Goal: Information Seeking & Learning: Learn about a topic

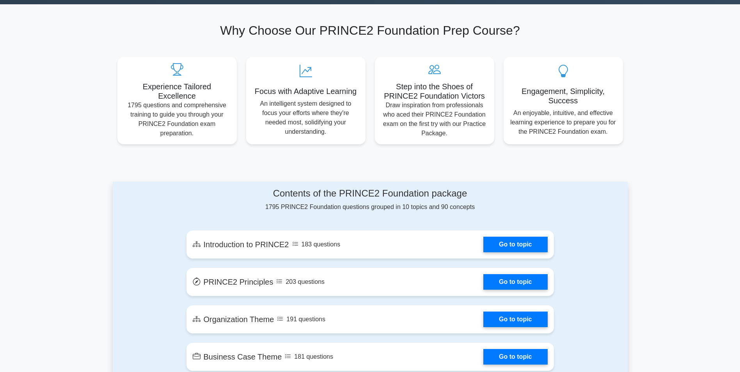
scroll to position [234, 0]
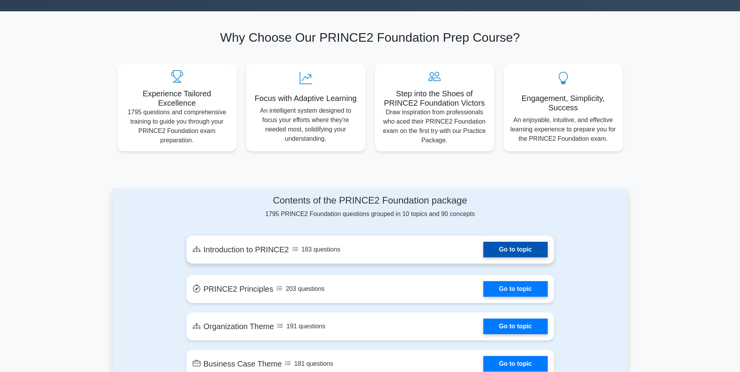
click at [484, 253] on link "Go to topic" at bounding box center [516, 250] width 64 height 16
